Goal: Information Seeking & Learning: Stay updated

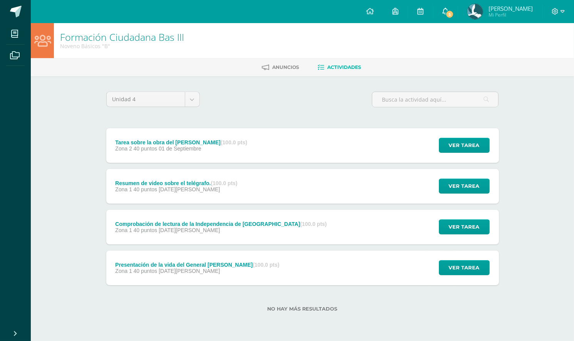
click at [435, 5] on link "5" at bounding box center [445, 11] width 25 height 23
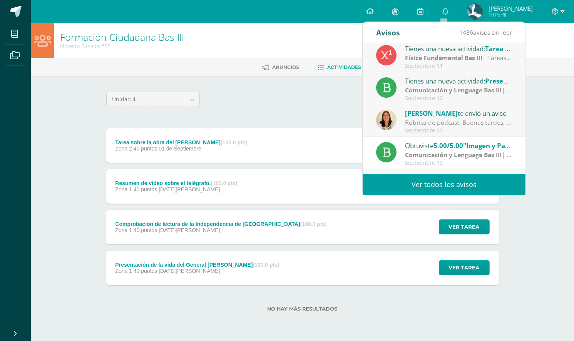
scroll to position [115, 0]
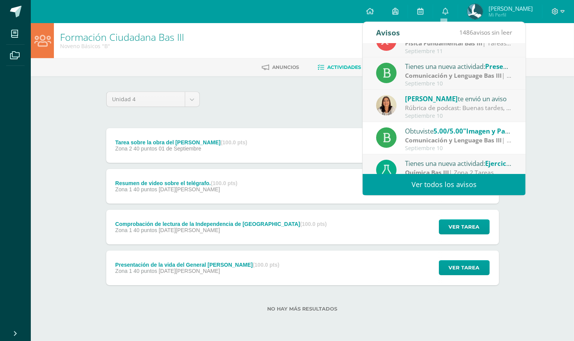
click at [445, 110] on div "Rúbrica de podcast: Buenas tardes, favor imprimir y pegar en tu cuaderno." at bounding box center [458, 107] width 107 height 9
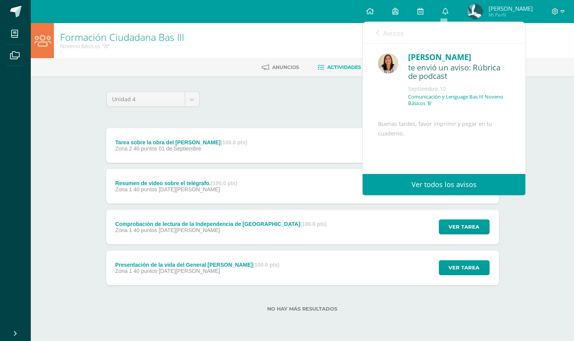
drag, startPoint x: 242, startPoint y: 101, endPoint x: 263, endPoint y: 76, distance: 32.3
click at [243, 101] on div "Unidad 4 Unidad 1 Unidad 2 Unidad 3 Unidad 4" at bounding box center [302, 103] width 399 height 22
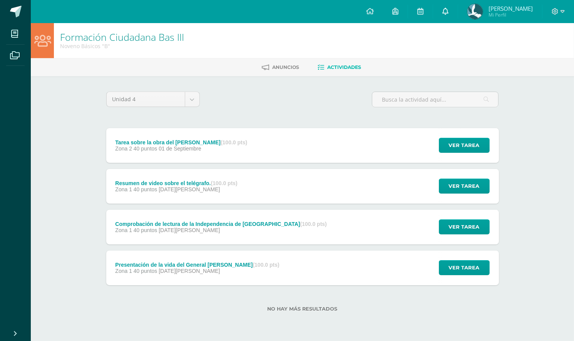
click at [442, 11] on icon at bounding box center [445, 11] width 6 height 7
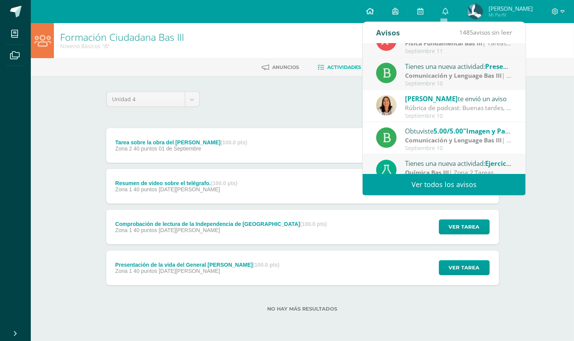
click at [366, 10] on icon at bounding box center [370, 11] width 8 height 7
